Goal: Contribute content: Add original content to the website for others to see

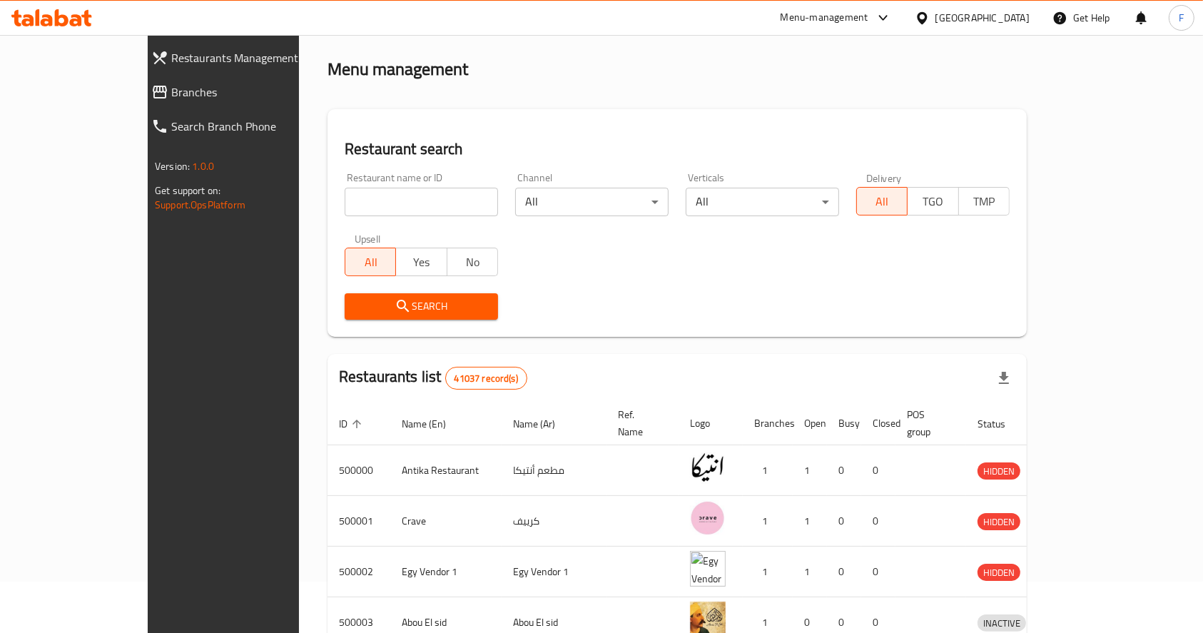
scroll to position [44, 0]
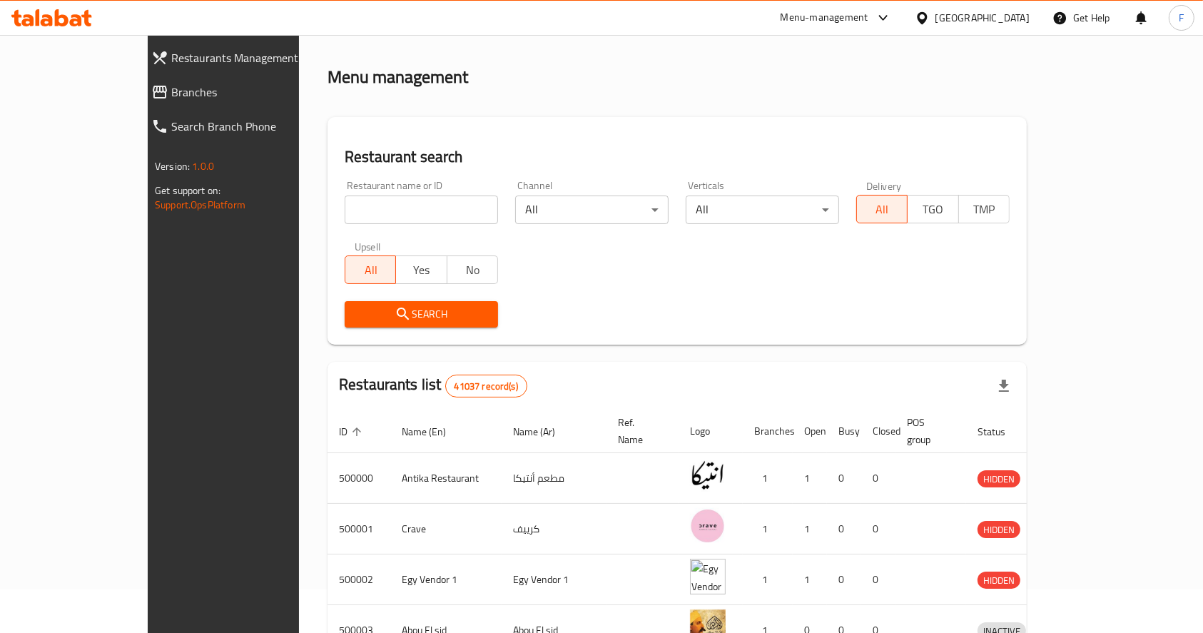
click at [394, 205] on input "search" at bounding box center [421, 209] width 153 height 29
type input "candy hut"
click at [422, 311] on span "Search" at bounding box center [421, 314] width 131 height 18
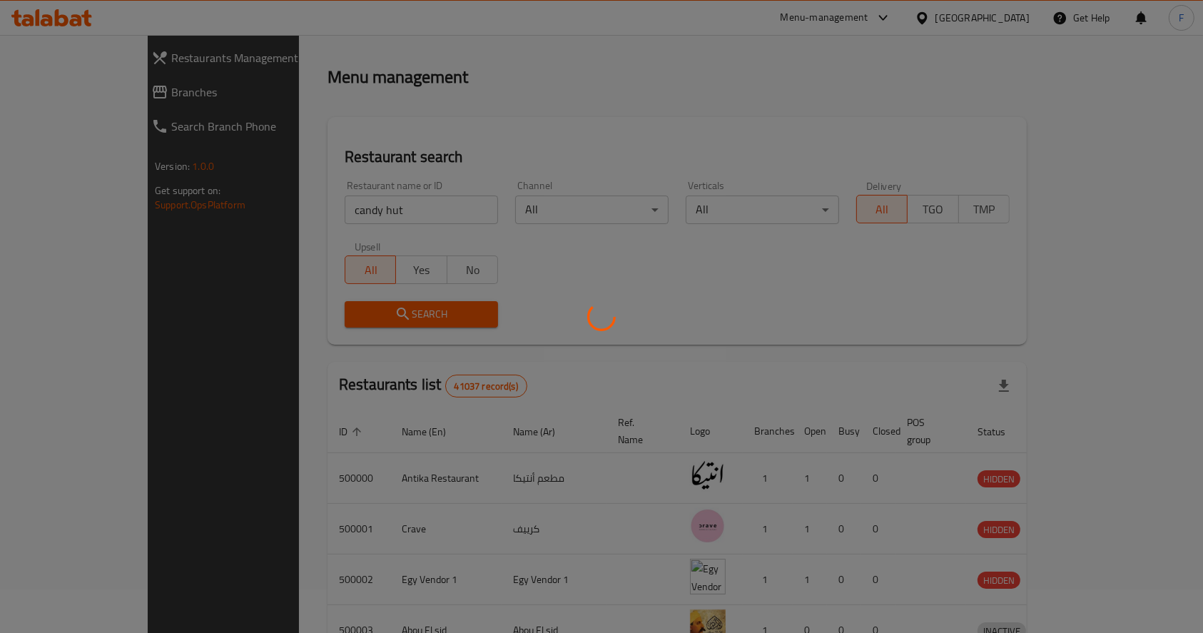
scroll to position [0, 0]
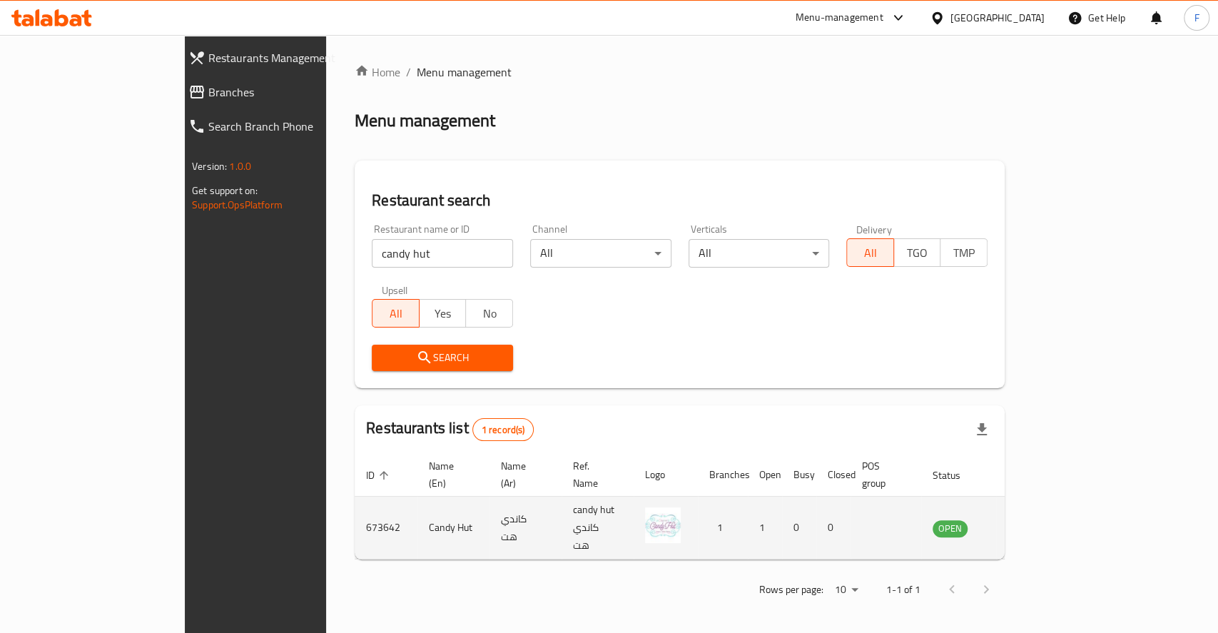
click at [1045, 515] on td "enhanced table" at bounding box center [1020, 527] width 49 height 63
click at [1021, 526] on icon "enhanced table" at bounding box center [1018, 529] width 5 height 6
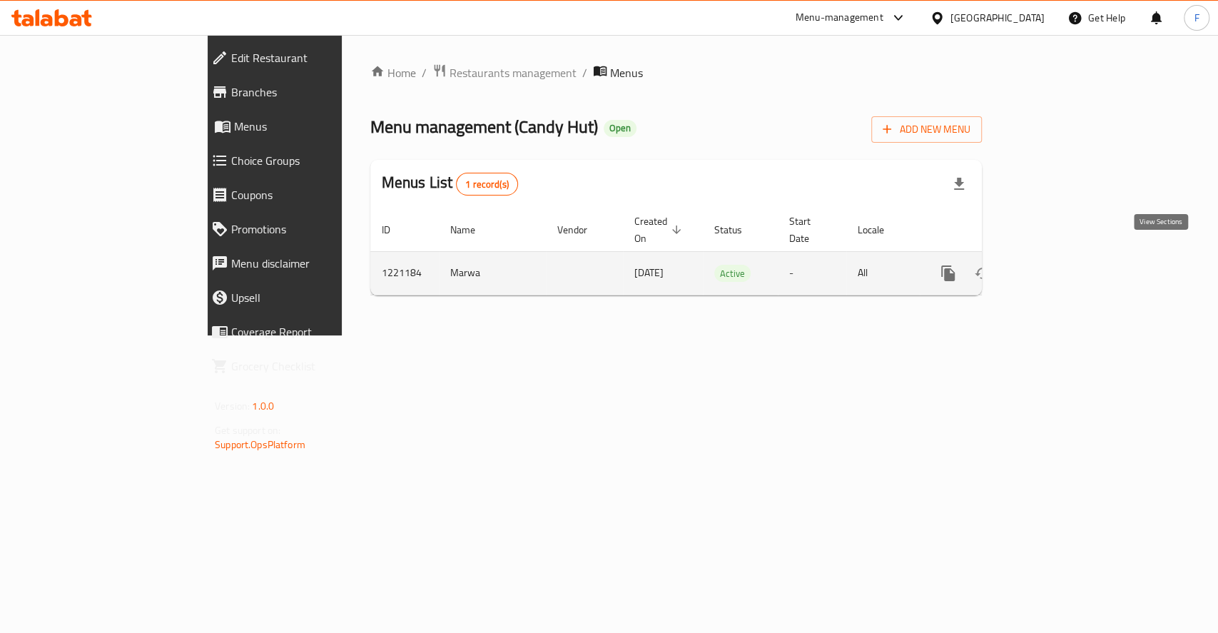
click at [1068, 261] on link "enhanced table" at bounding box center [1051, 273] width 34 height 34
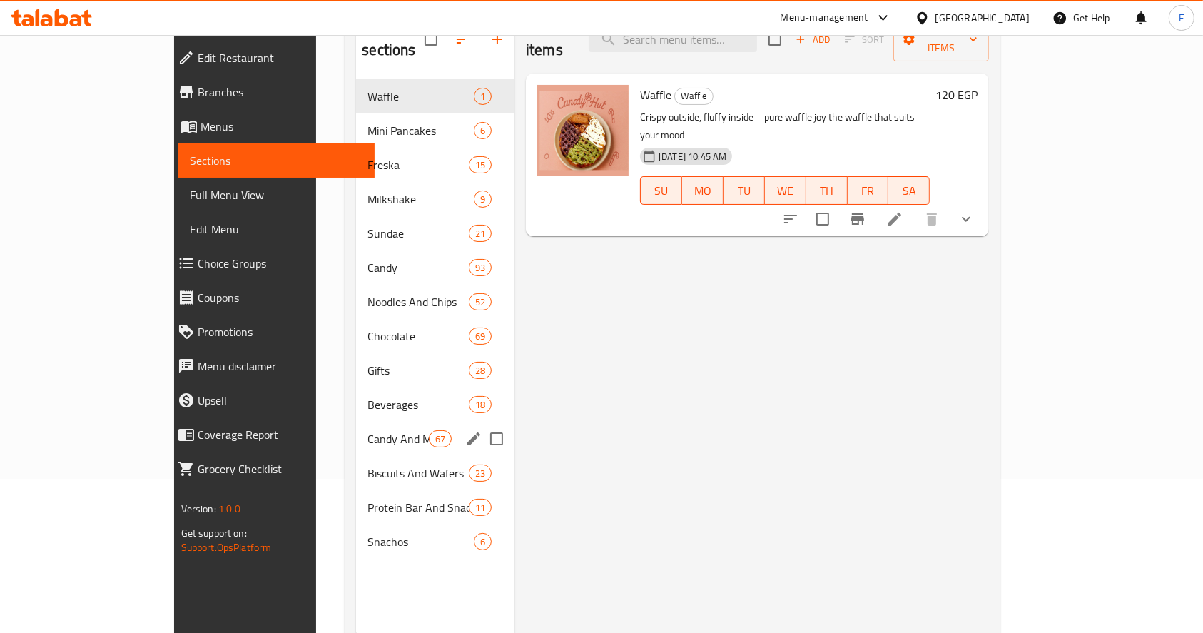
scroll to position [161, 0]
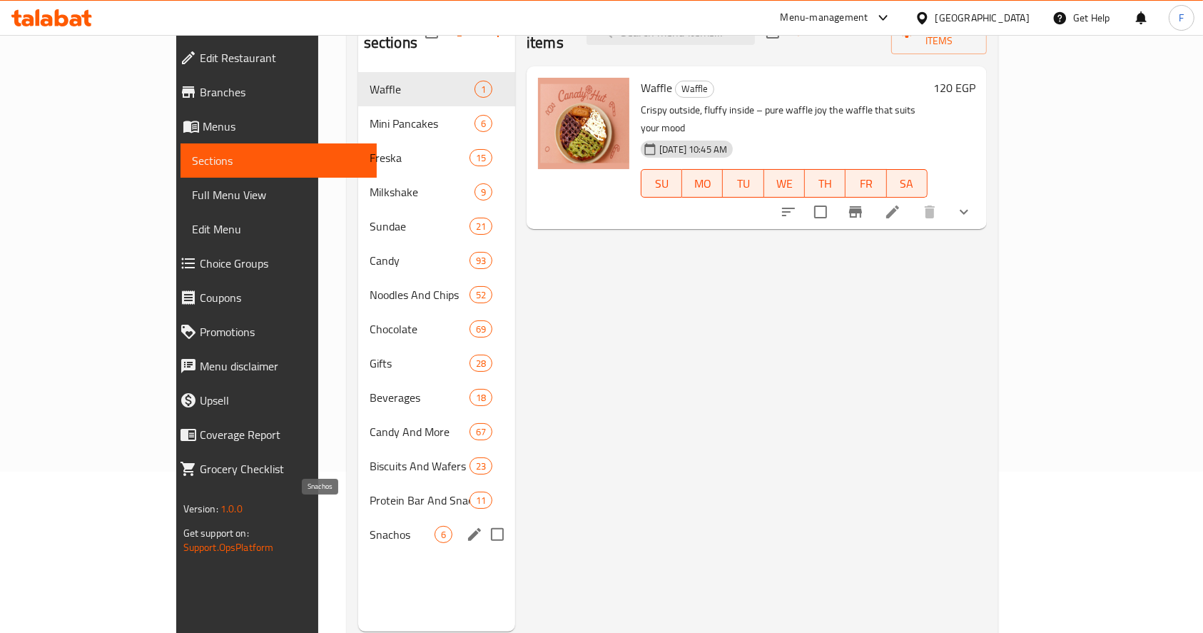
click at [369, 526] on span "Snachos" at bounding box center [401, 534] width 65 height 17
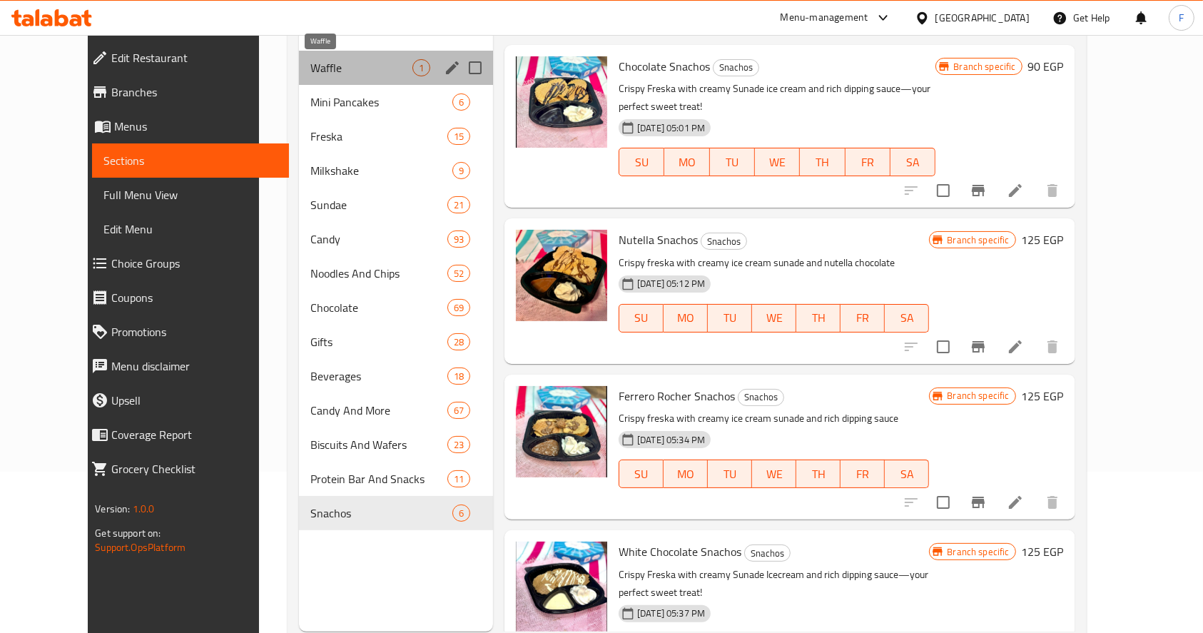
click at [310, 75] on span "Waffle" at bounding box center [361, 67] width 102 height 17
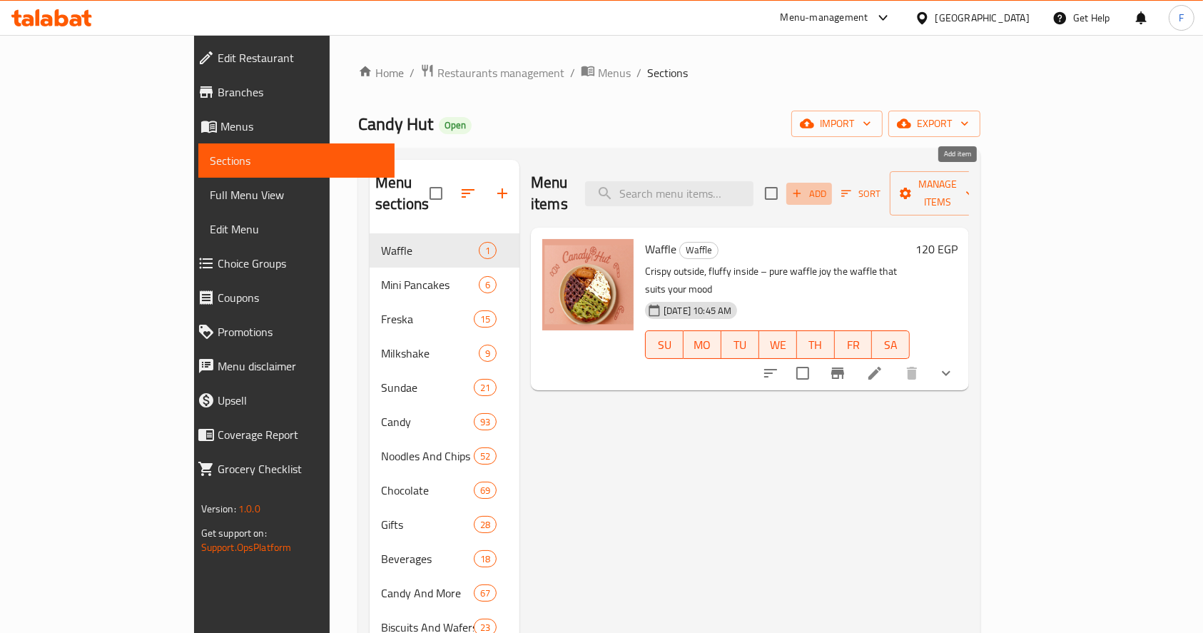
click at [803, 187] on icon "button" at bounding box center [796, 193] width 13 height 13
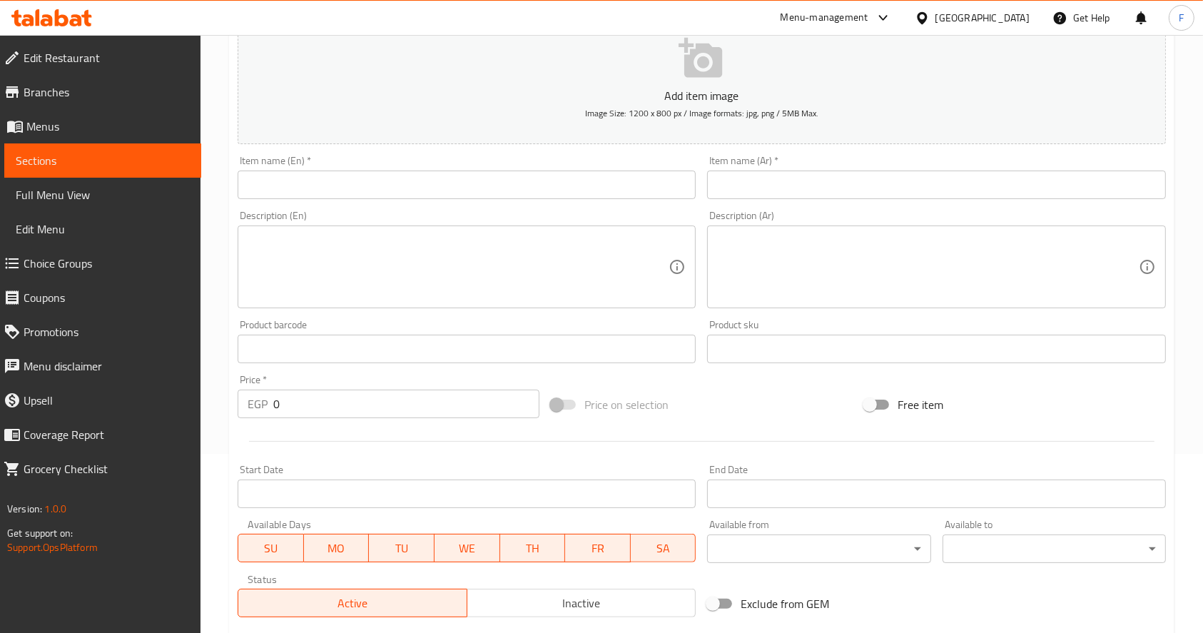
scroll to position [178, 0]
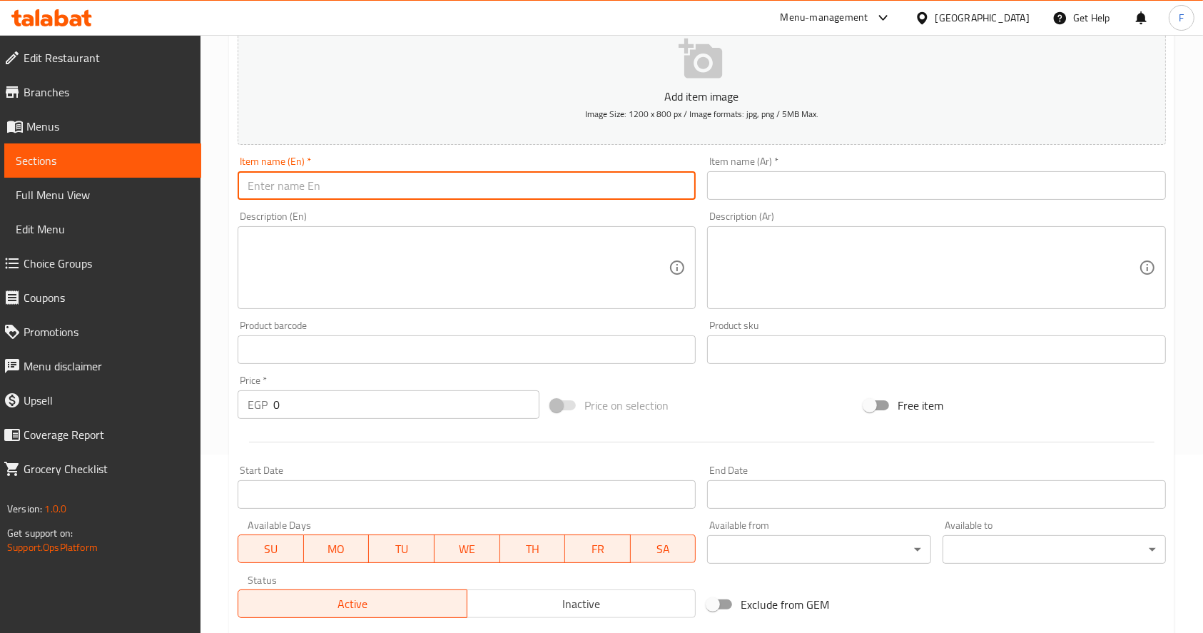
click at [381, 182] on input "text" at bounding box center [467, 185] width 458 height 29
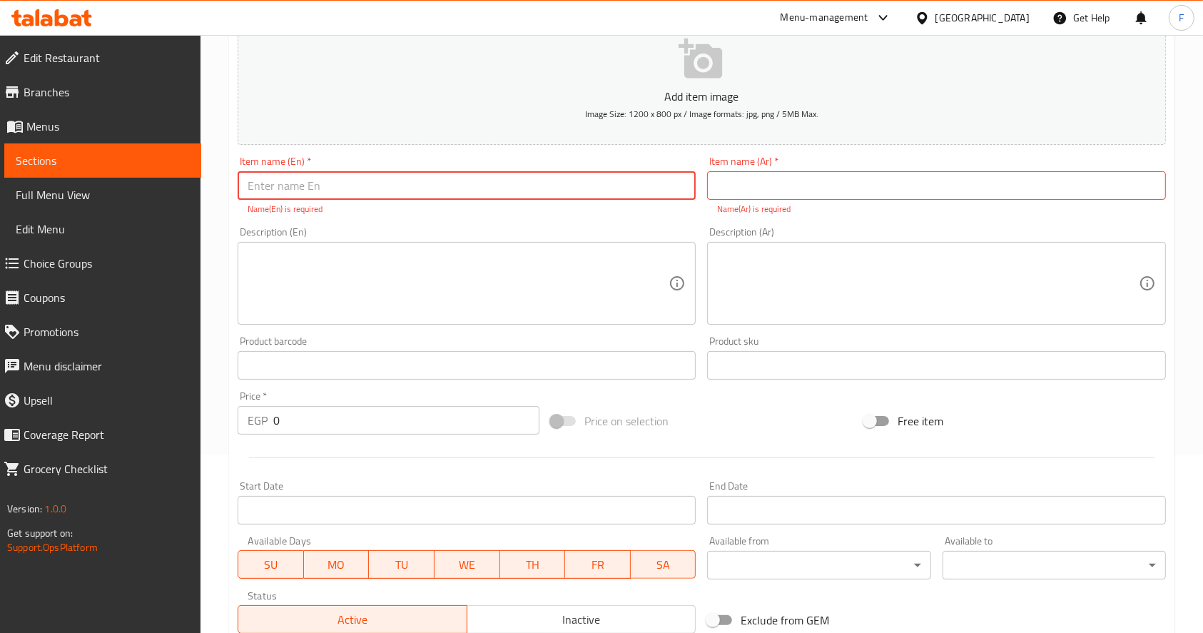
click at [381, 182] on input "text" at bounding box center [467, 185] width 458 height 29
type input "Waffle Cloud"
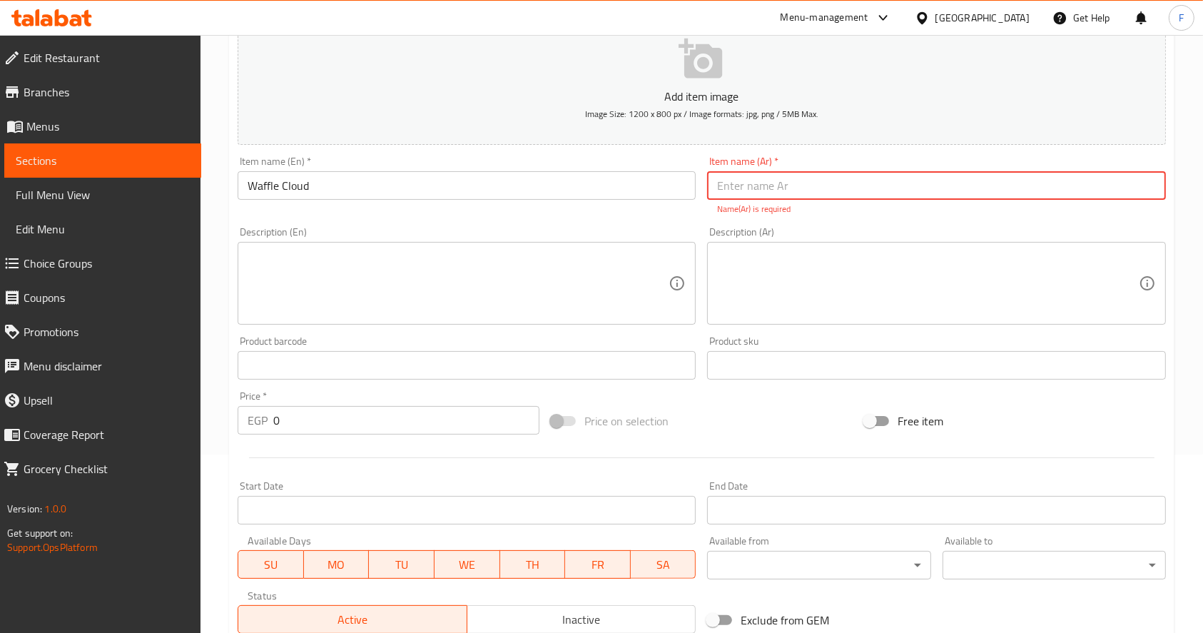
click at [810, 186] on input "text" at bounding box center [936, 185] width 458 height 29
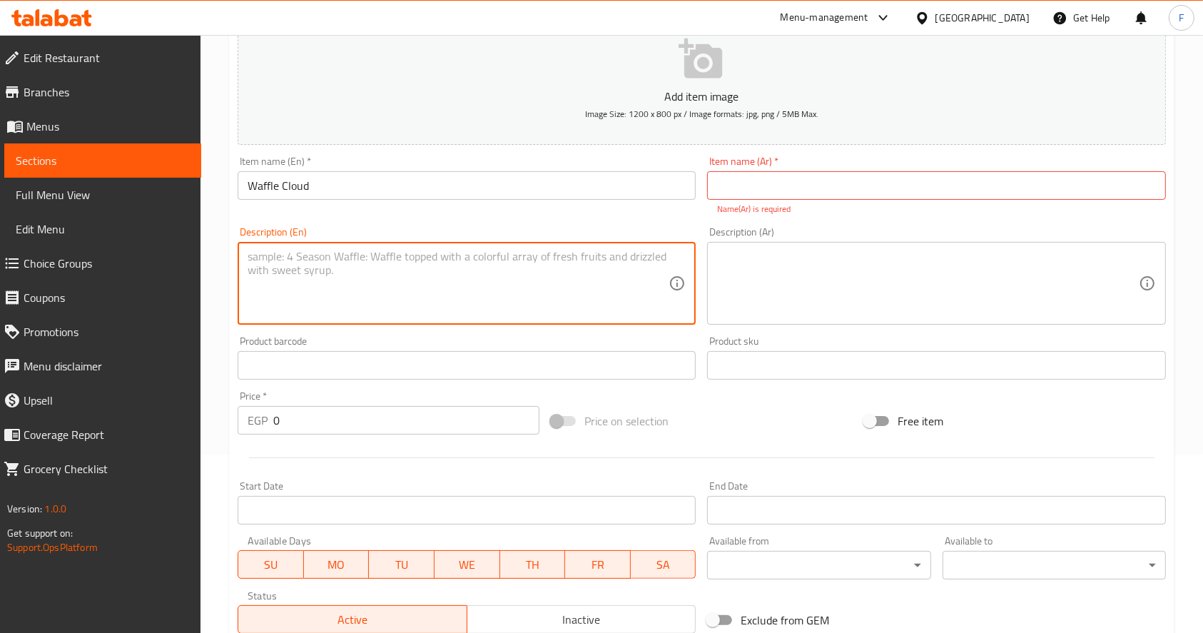
click at [524, 284] on textarea at bounding box center [458, 284] width 421 height 68
drag, startPoint x: 524, startPoint y: 284, endPoint x: 429, endPoint y: 289, distance: 95.7
click at [429, 289] on textarea at bounding box center [458, 284] width 421 height 68
paste textarea "(1/2 waffle chopped to cubes with sundae and sauce)"
click at [251, 253] on textarea "(1/2 waffle chopped to cubes with sundae and sauce" at bounding box center [458, 284] width 421 height 68
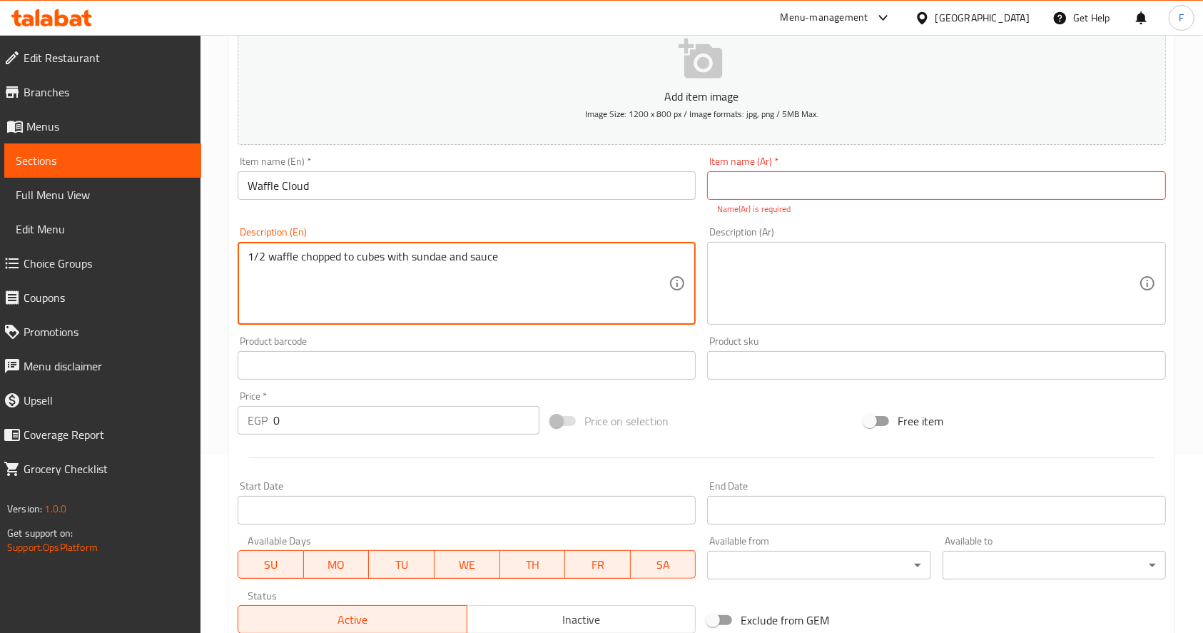
type textarea "1/2 waffle chopped to cubes with sundae and sauce"
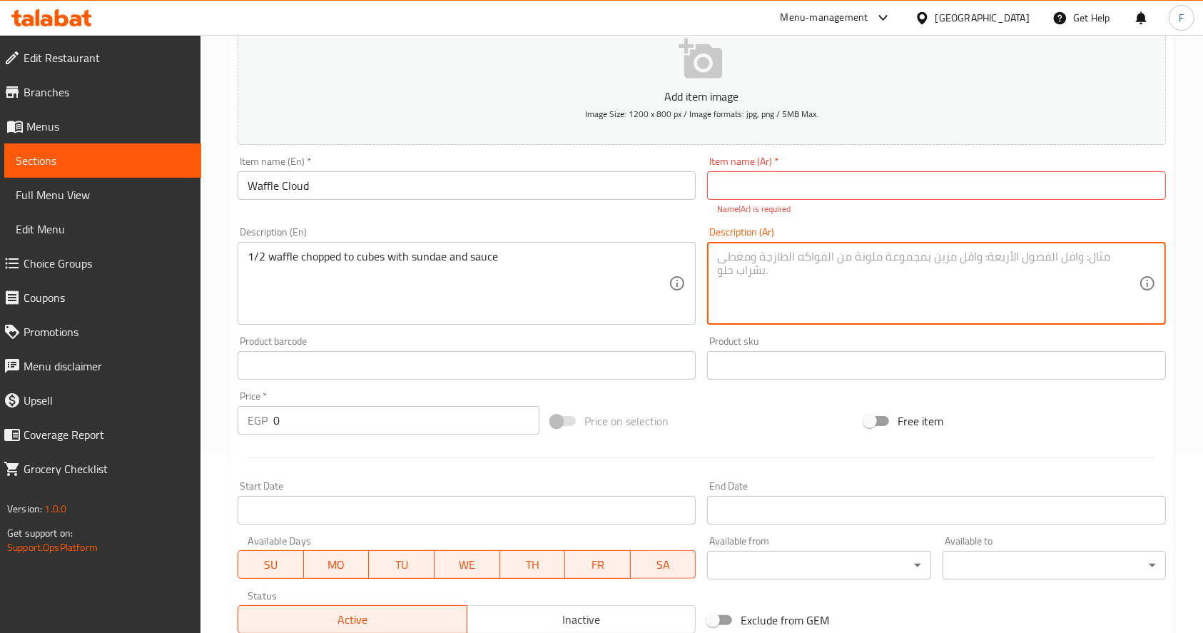
click at [735, 262] on textarea at bounding box center [927, 284] width 421 height 68
click at [449, 417] on input "0" at bounding box center [406, 420] width 266 height 29
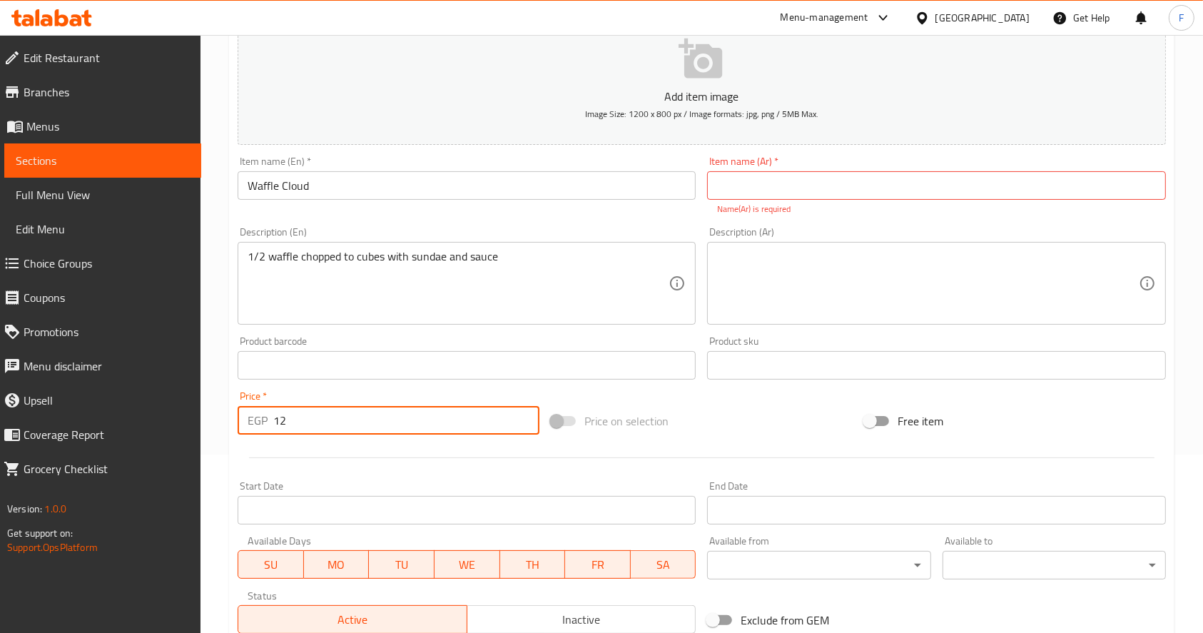
type input "1"
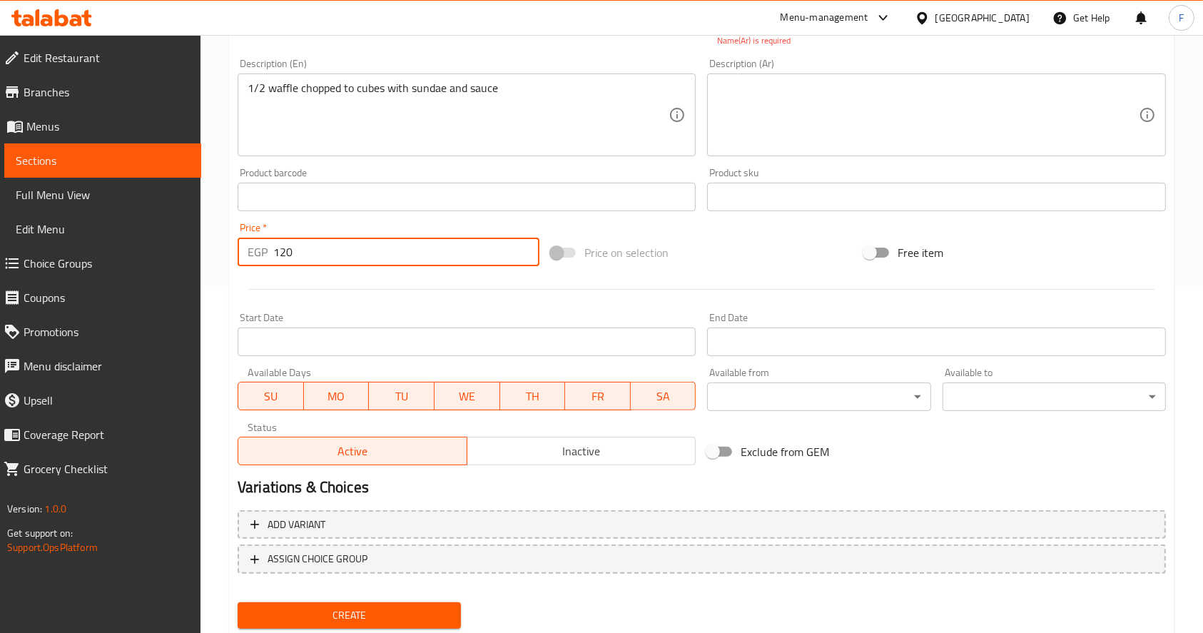
scroll to position [391, 0]
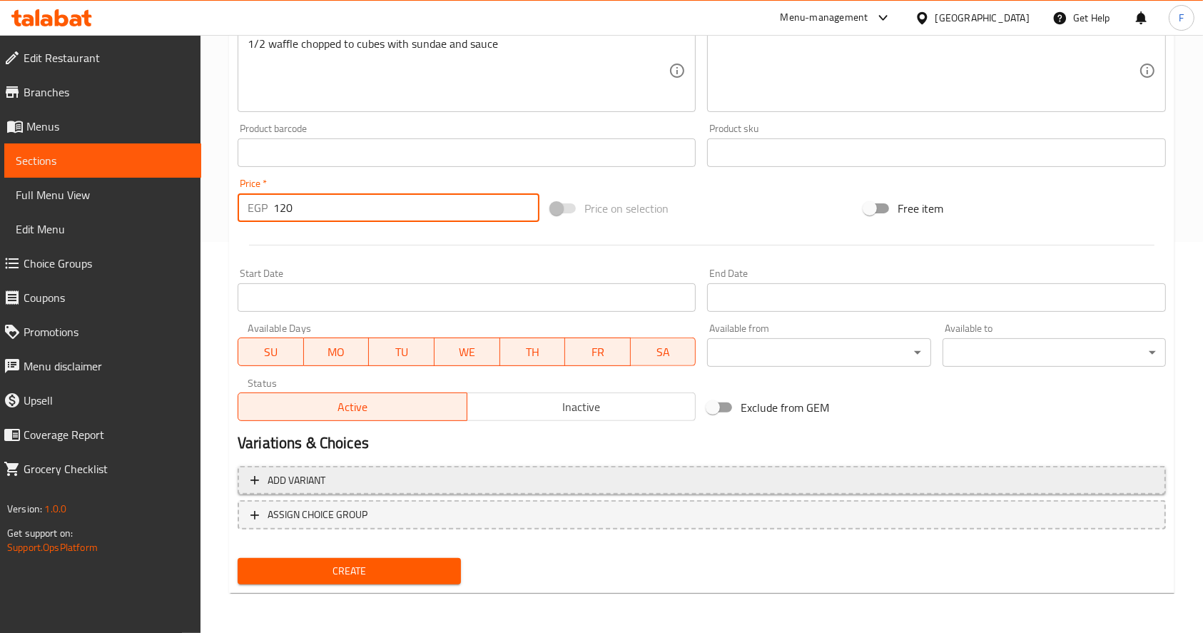
type input "120"
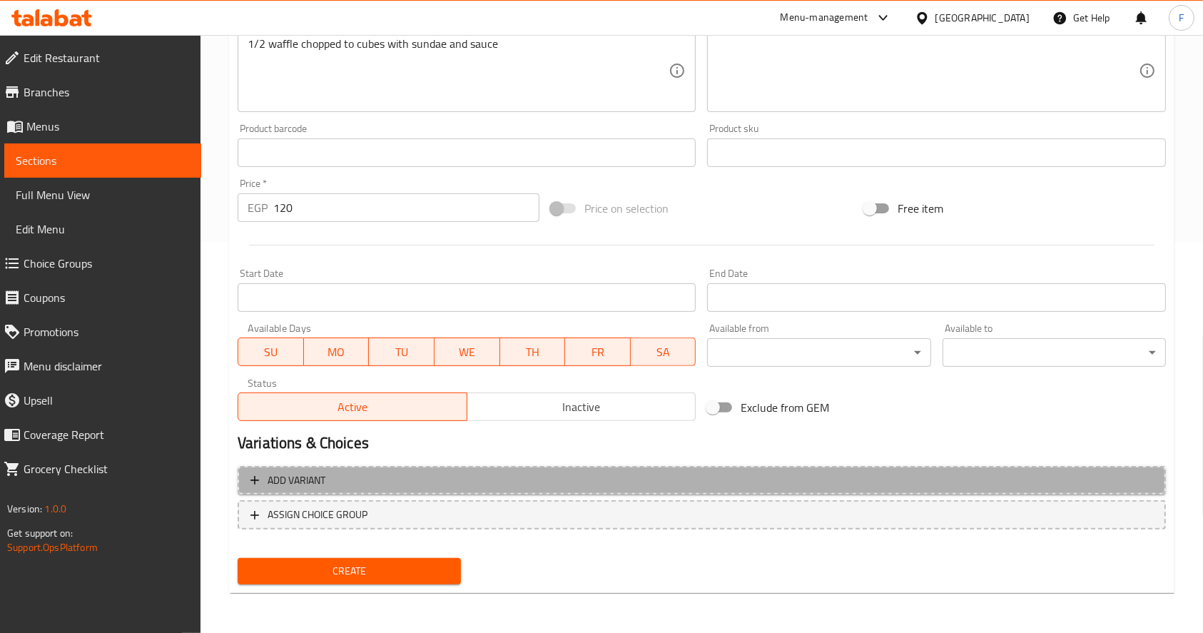
click at [665, 485] on span "Add variant" at bounding box center [701, 480] width 902 height 18
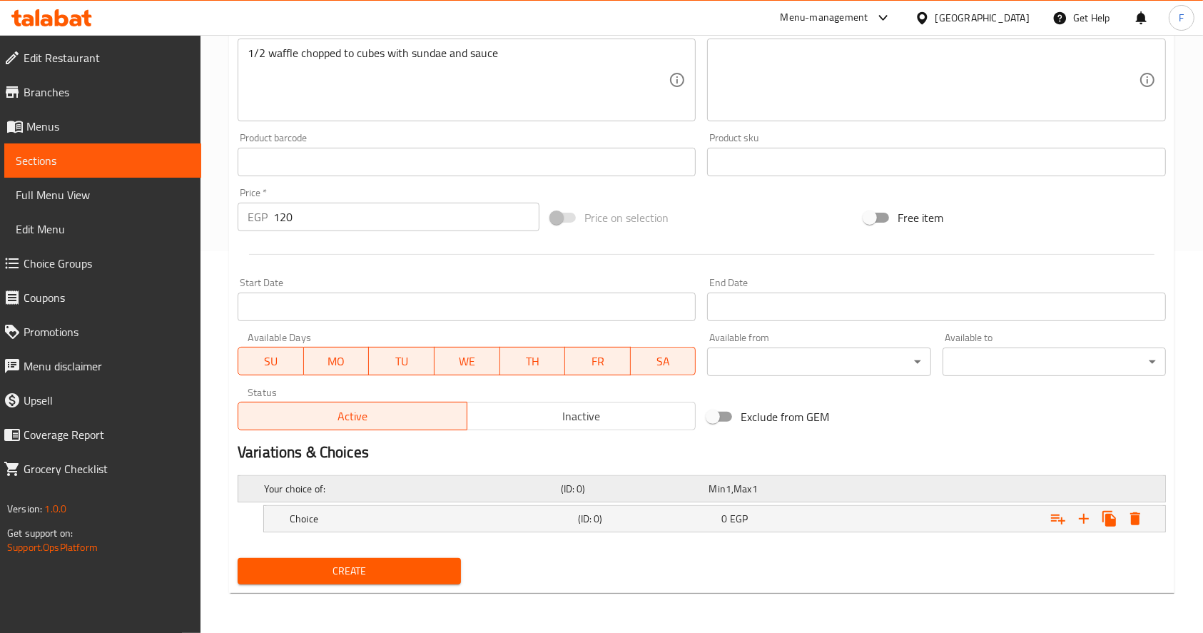
click at [575, 485] on h5 "(ID: 0)" at bounding box center [632, 488] width 143 height 14
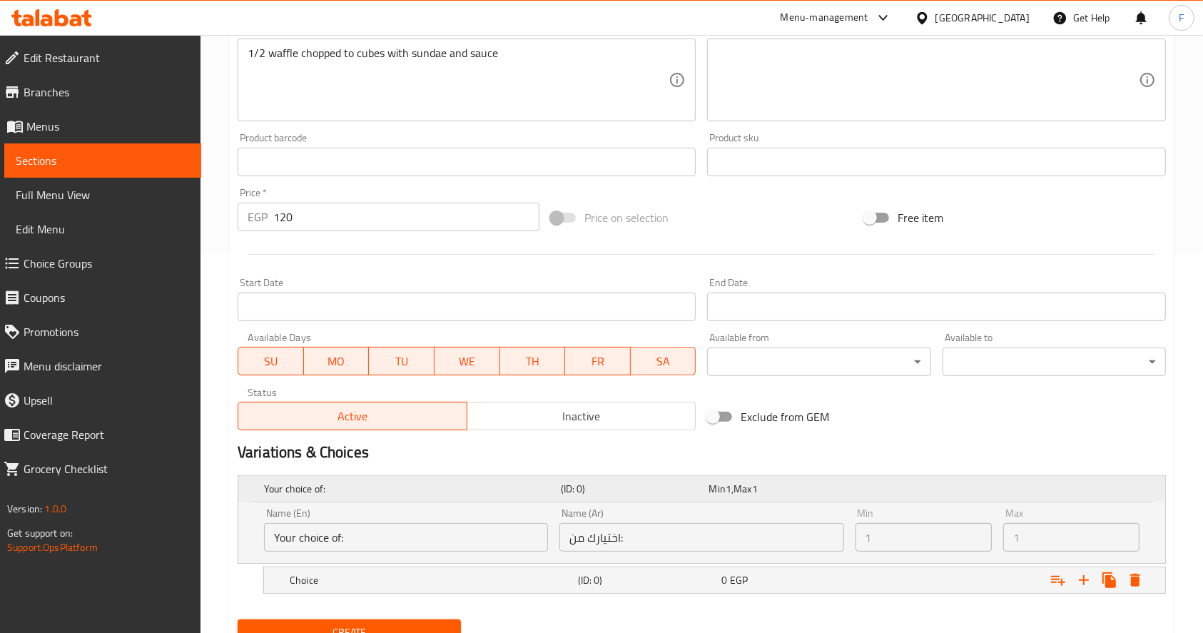
click at [575, 485] on h5 "(ID: 0)" at bounding box center [632, 488] width 143 height 14
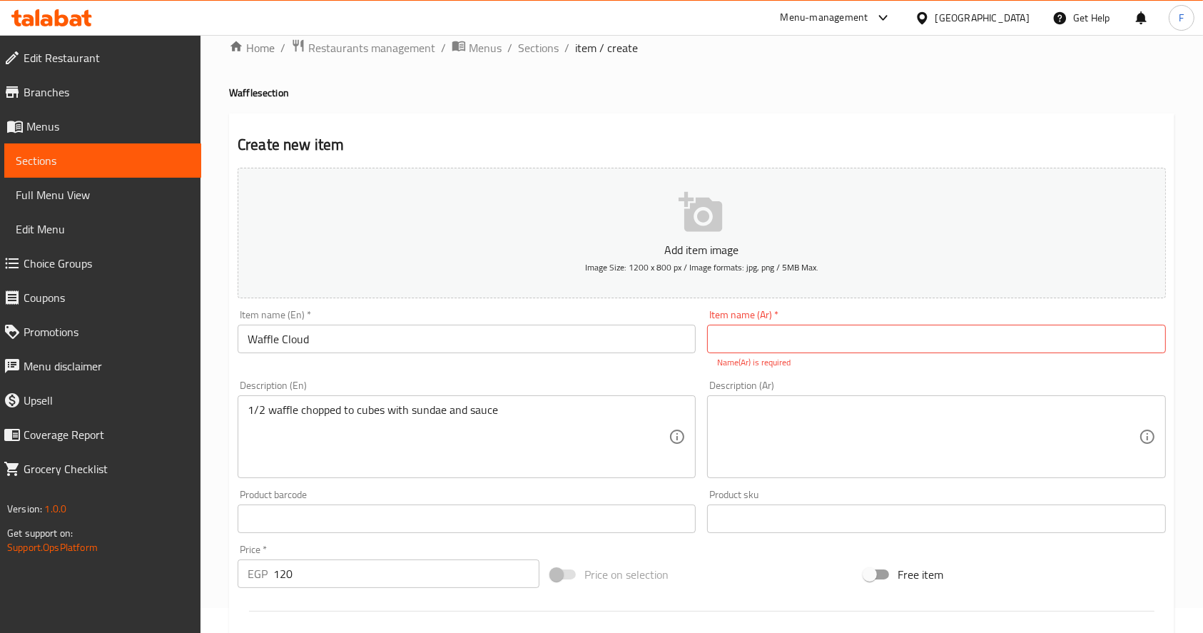
scroll to position [26, 0]
click at [409, 49] on span "Restaurants management" at bounding box center [371, 46] width 127 height 17
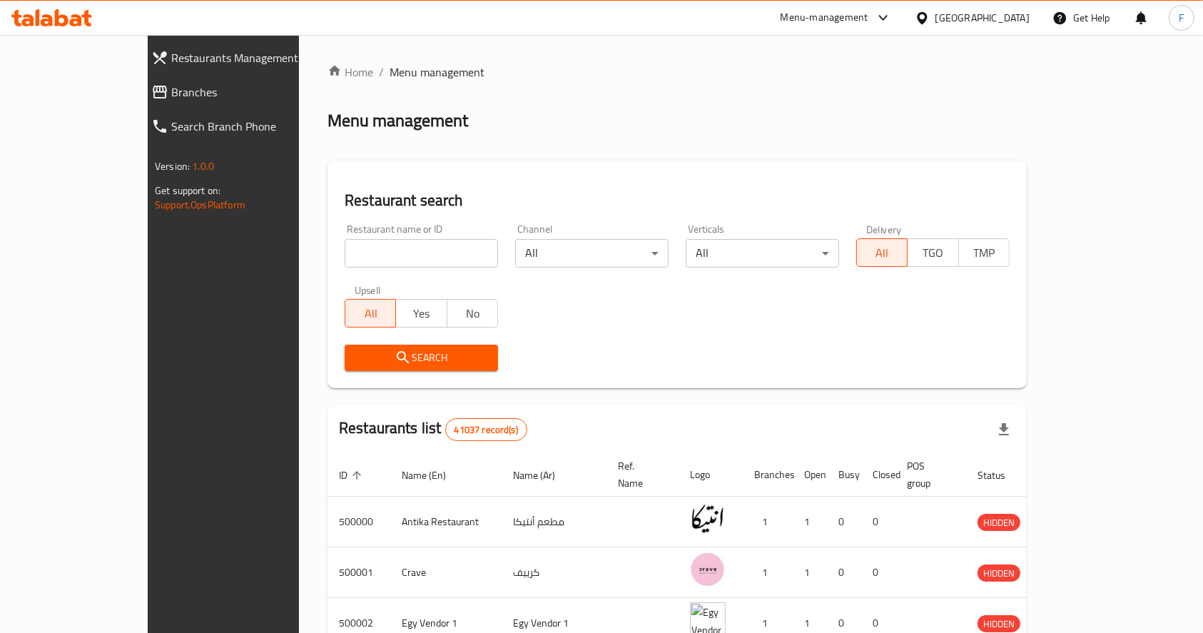
click at [85, 16] on icon at bounding box center [86, 18] width 10 height 16
